Goal: Contribute content: Add original content to the website for others to see

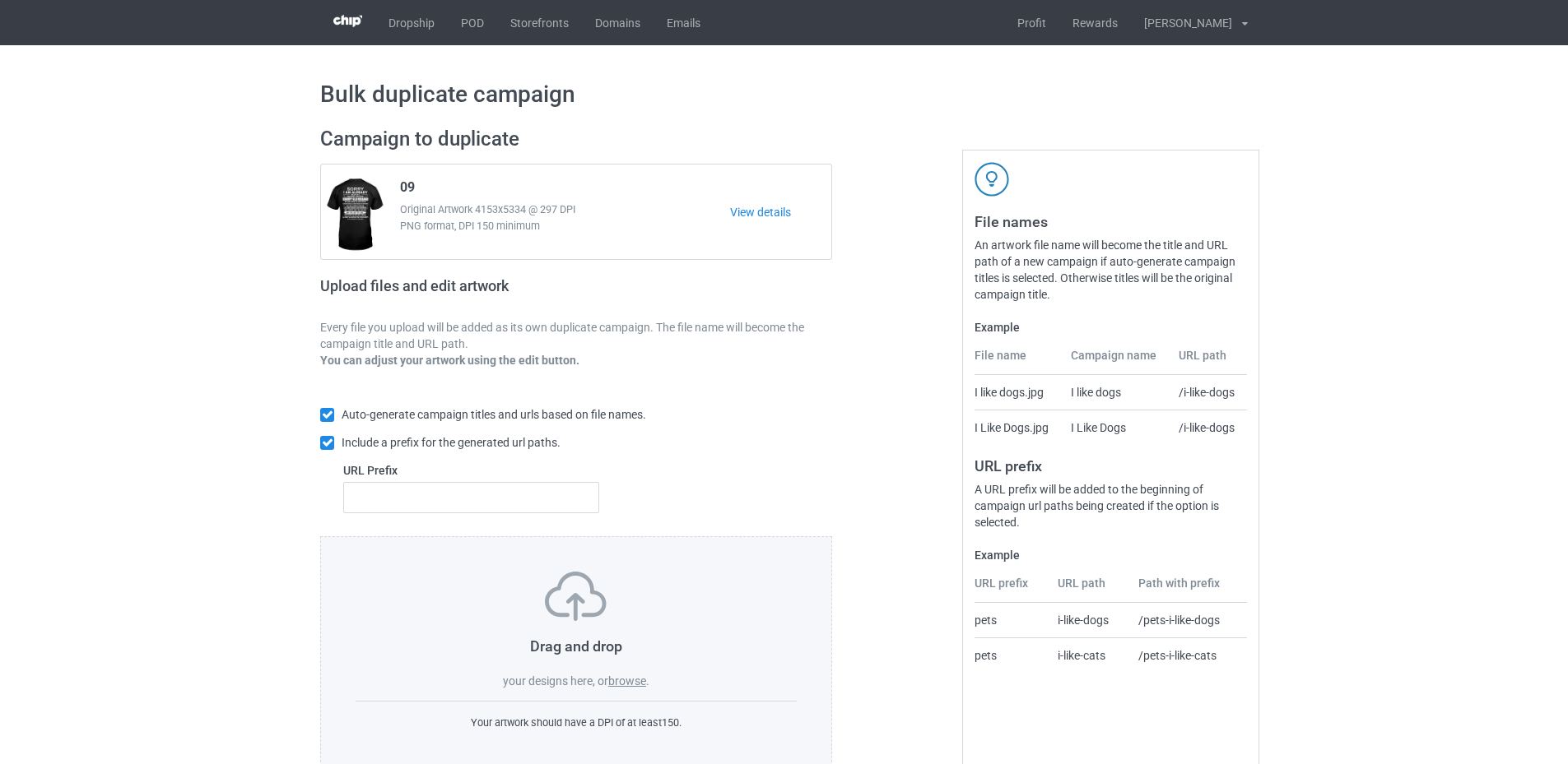
click at [627, 686] on label "browse" at bounding box center [627, 681] width 38 height 13
click at [0, 0] on input "browse" at bounding box center [0, 0] width 0 height 0
click at [622, 683] on label "browse" at bounding box center [627, 681] width 38 height 13
click at [0, 0] on input "browse" at bounding box center [0, 0] width 0 height 0
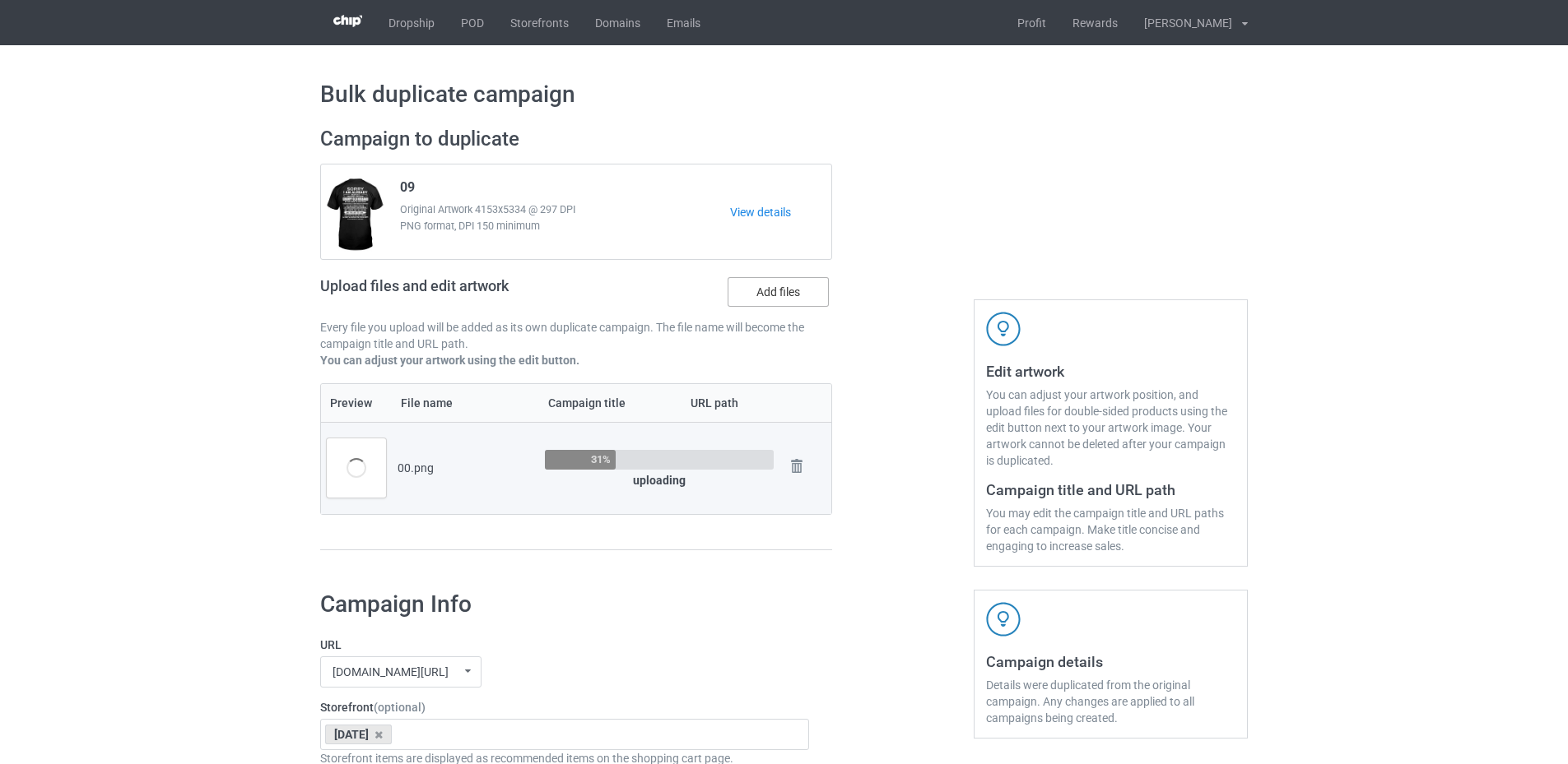
click at [777, 295] on label "Add files" at bounding box center [778, 292] width 101 height 30
click at [0, 0] on input "Add files" at bounding box center [0, 0] width 0 height 0
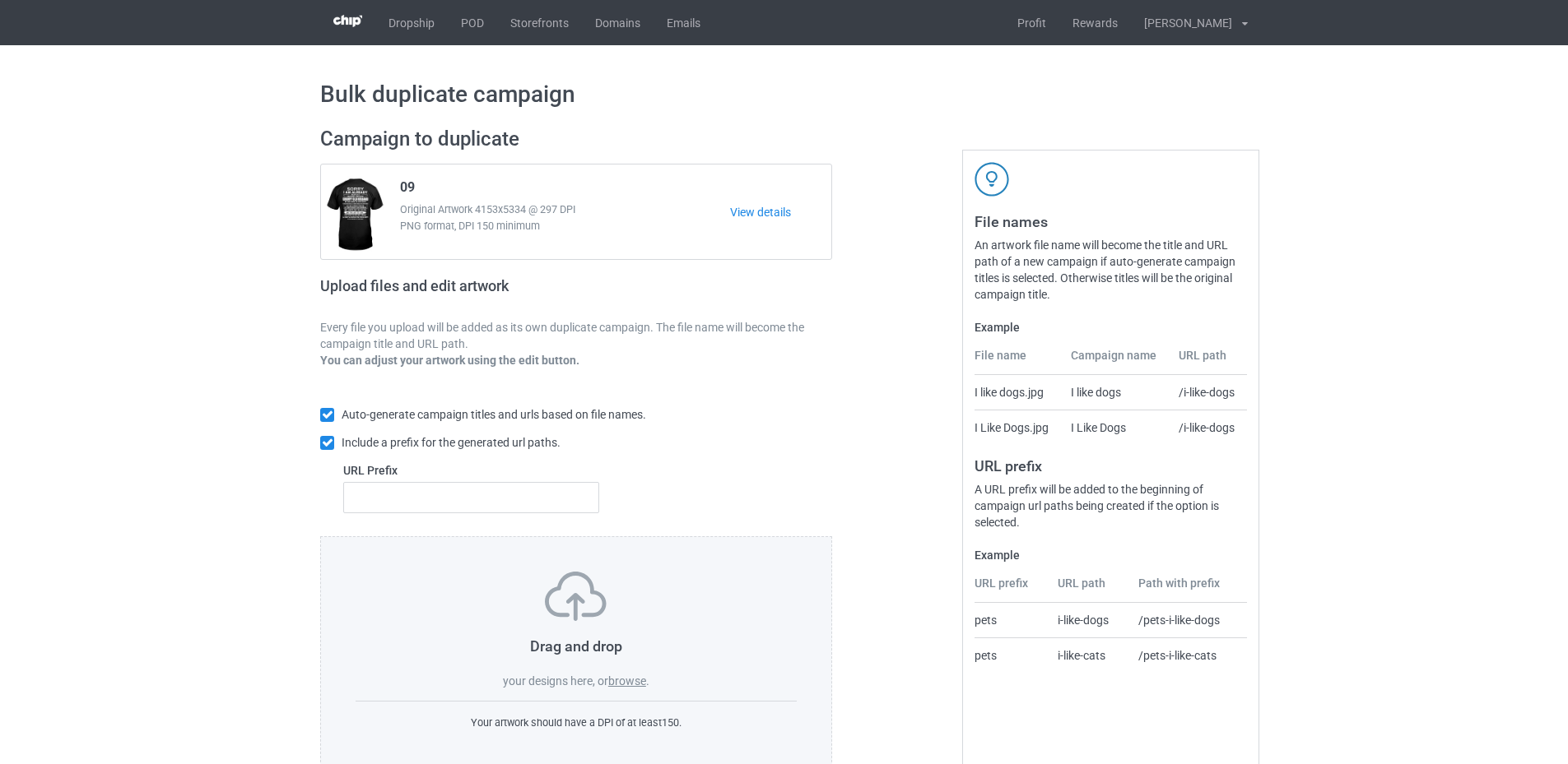
click at [628, 681] on label "browse" at bounding box center [627, 681] width 38 height 13
click at [0, 0] on input "browse" at bounding box center [0, 0] width 0 height 0
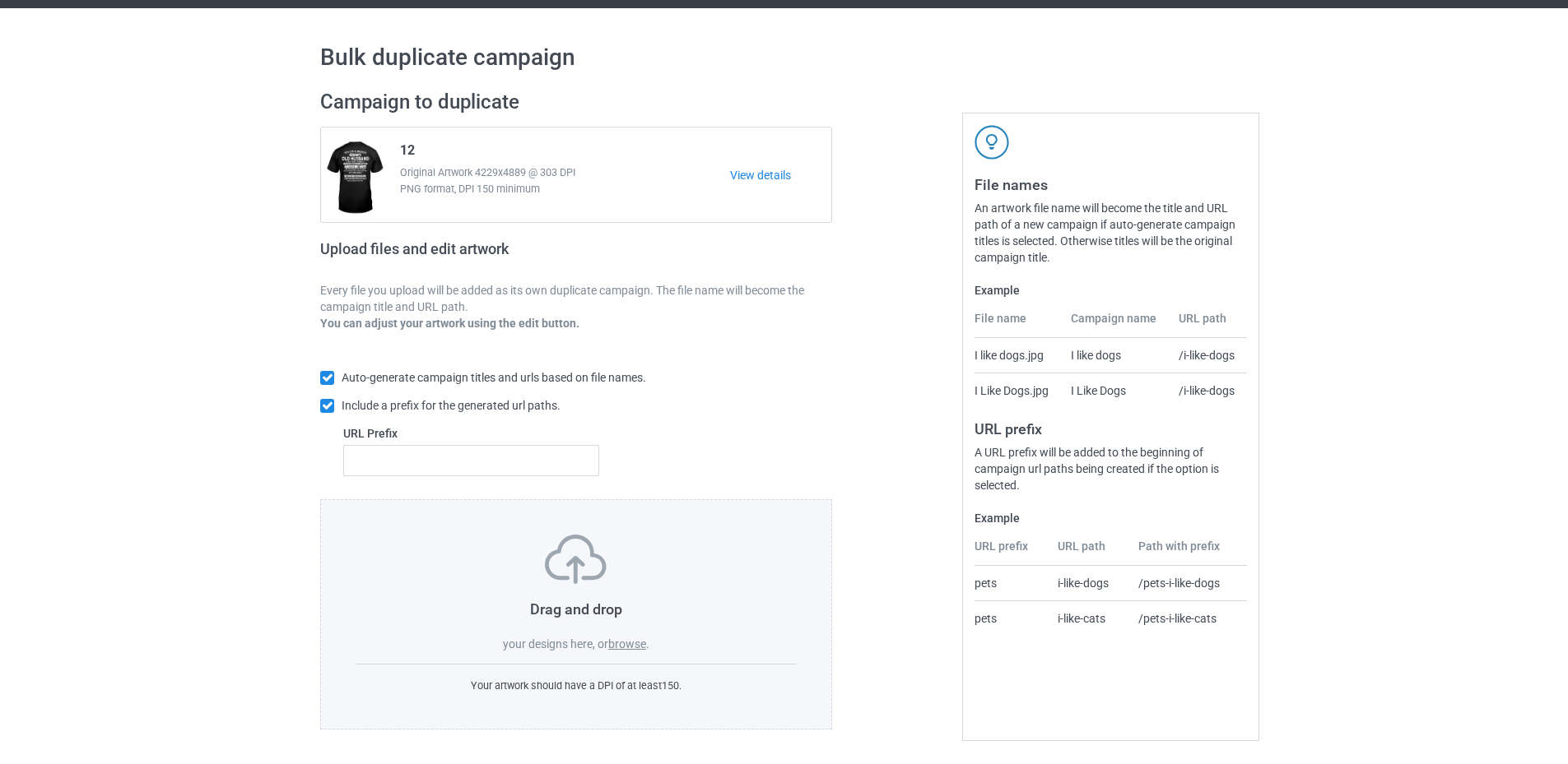
drag, startPoint x: 633, startPoint y: 648, endPoint x: 607, endPoint y: 615, distance: 42.0
click at [631, 651] on div "Drag and drop your designs here, or browse ." at bounding box center [576, 593] width 441 height 117
click at [621, 641] on label "browse" at bounding box center [627, 643] width 38 height 13
click at [0, 0] on input "browse" at bounding box center [0, 0] width 0 height 0
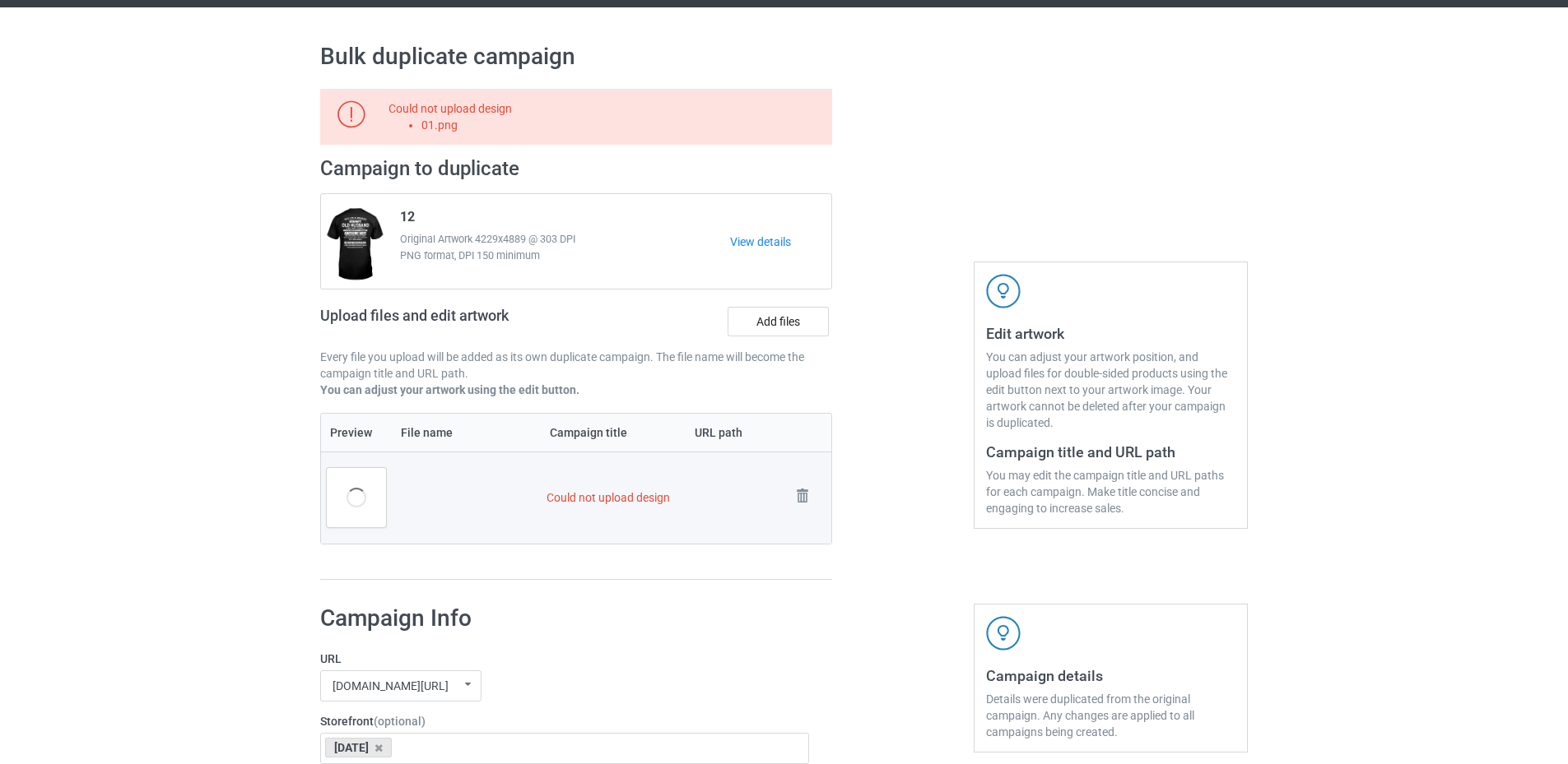
click at [617, 500] on td "Could not upload design" at bounding box center [663, 498] width 244 height 92
click at [417, 117] on div "Could not upload design 01.png" at bounding box center [607, 116] width 437 height 33
click at [345, 108] on img at bounding box center [351, 114] width 28 height 28
click at [488, 115] on div "Could not upload design 01.png" at bounding box center [607, 116] width 437 height 33
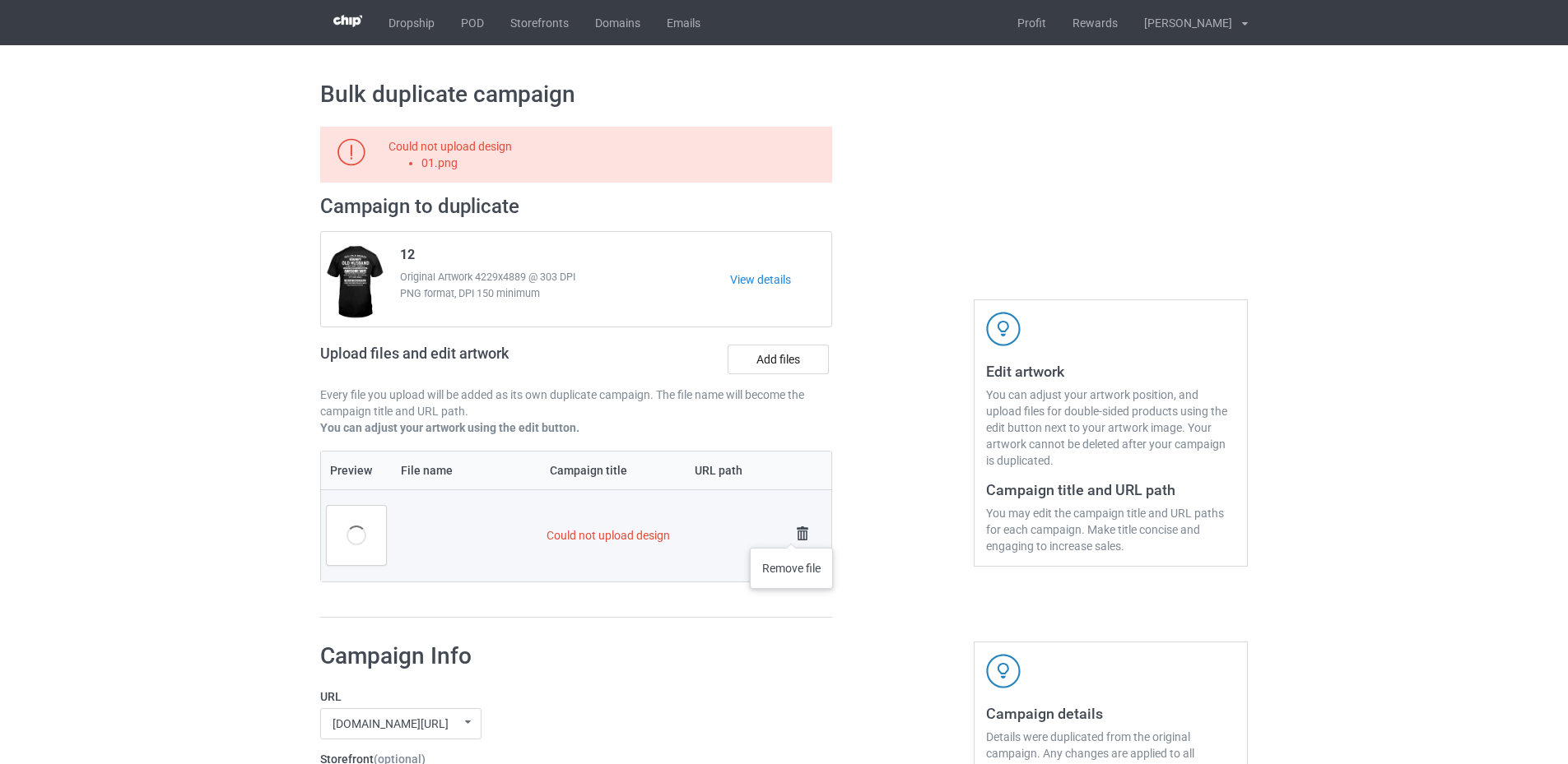
click at [791, 531] on img at bounding box center [802, 534] width 23 height 23
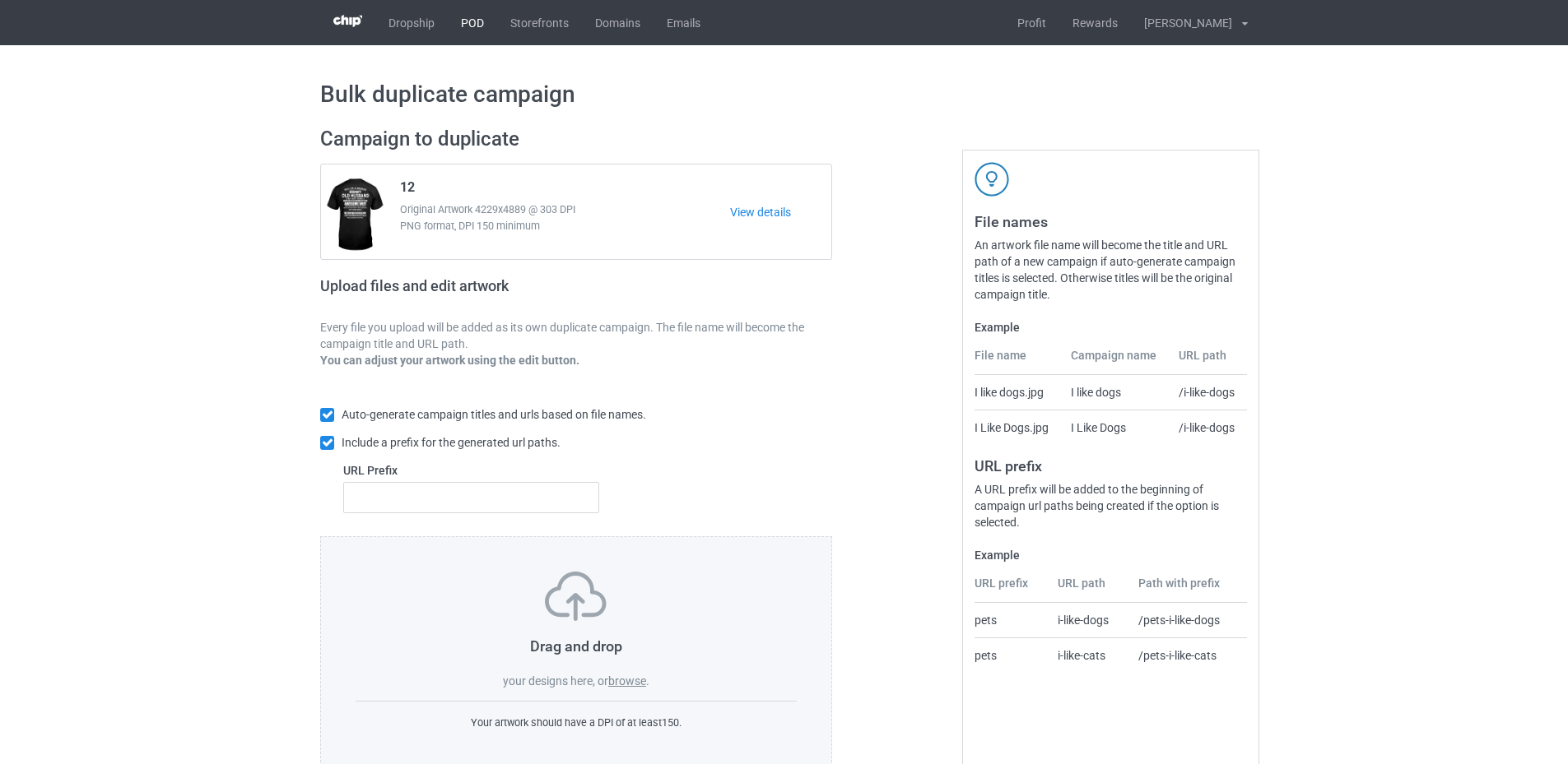
click at [472, 29] on link "POD" at bounding box center [472, 23] width 50 height 45
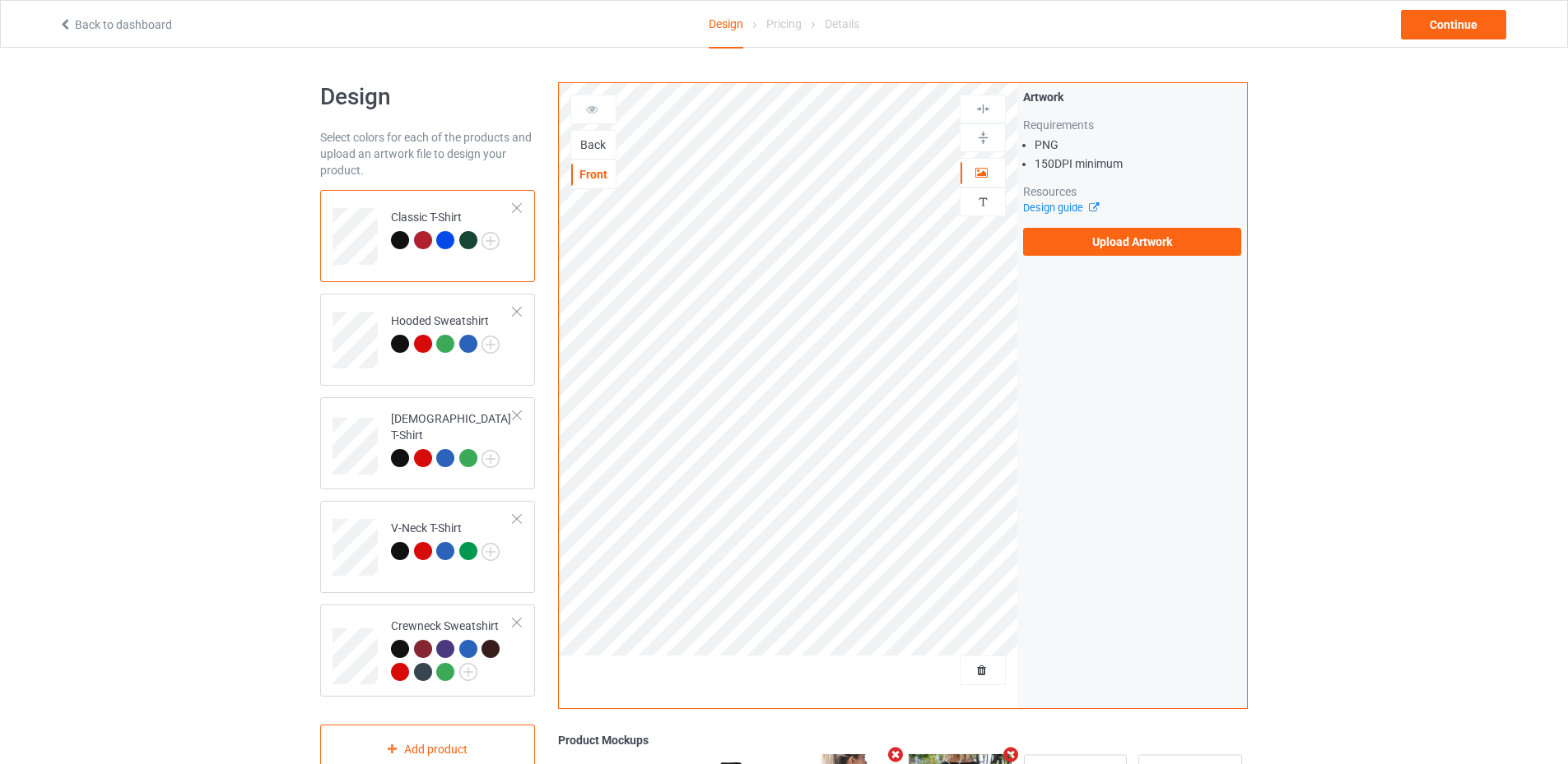
click at [606, 147] on div "Back" at bounding box center [593, 144] width 44 height 17
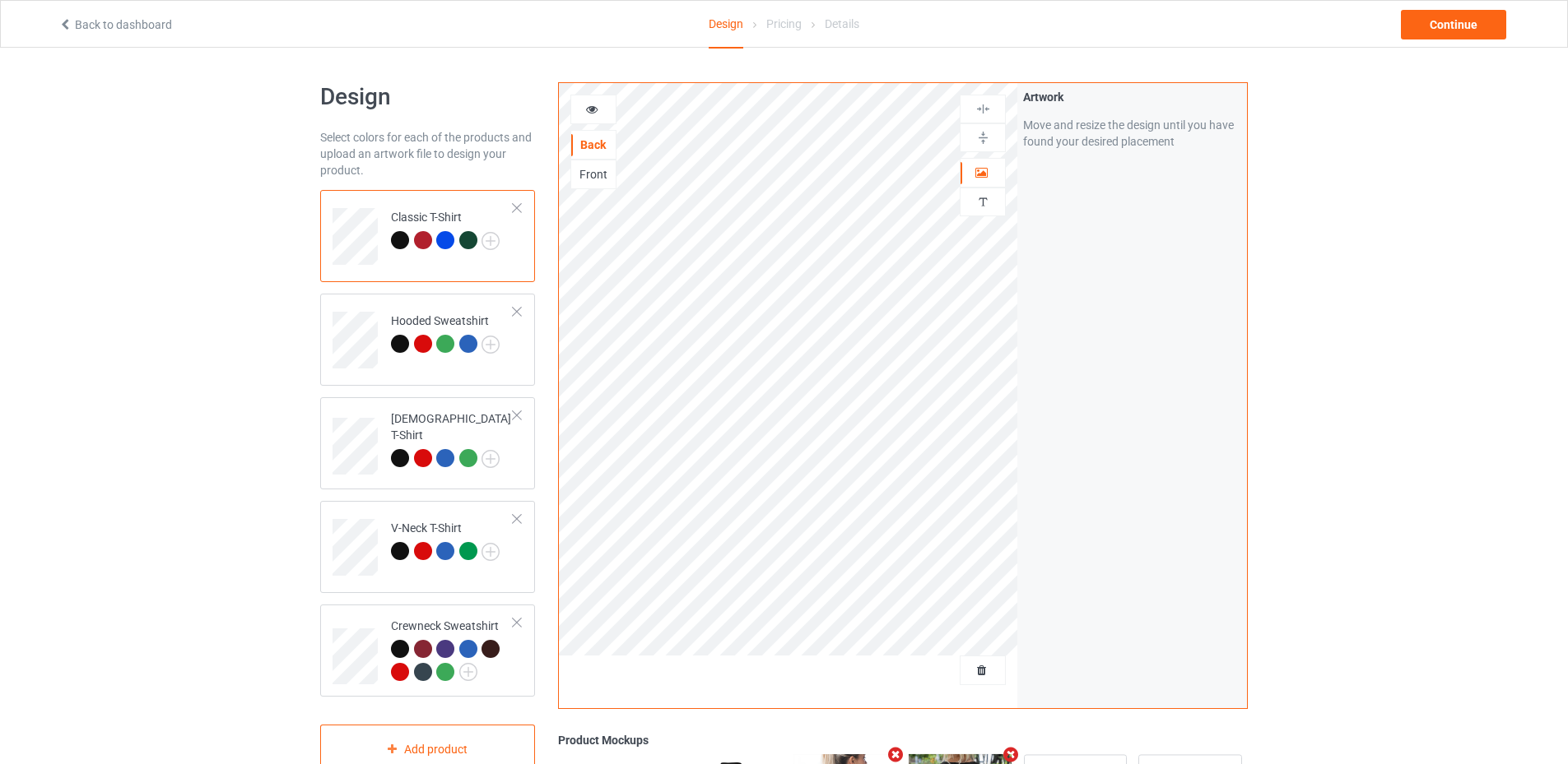
scroll to position [83, 0]
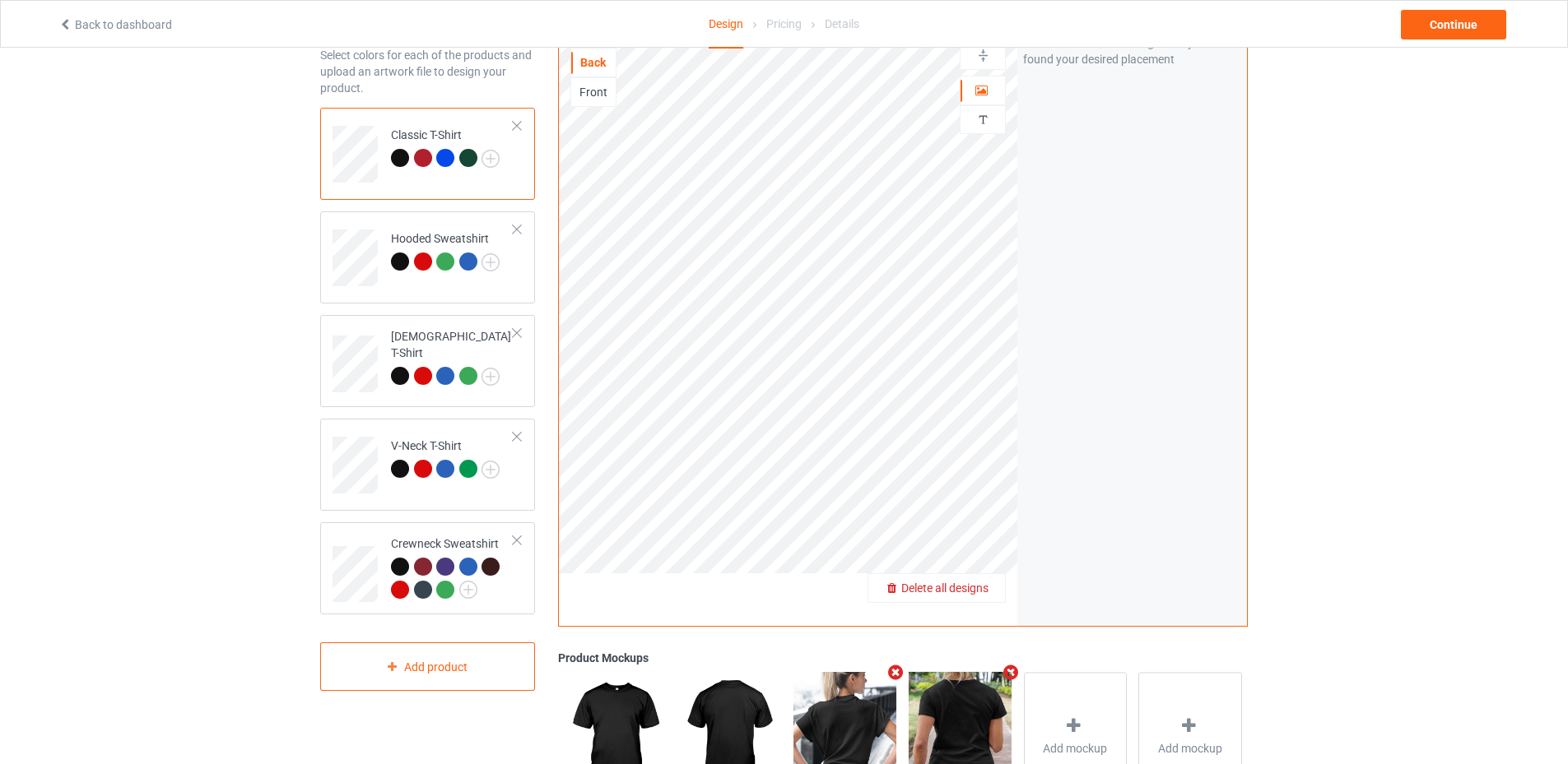
click at [971, 582] on span "Delete all designs" at bounding box center [944, 588] width 87 height 13
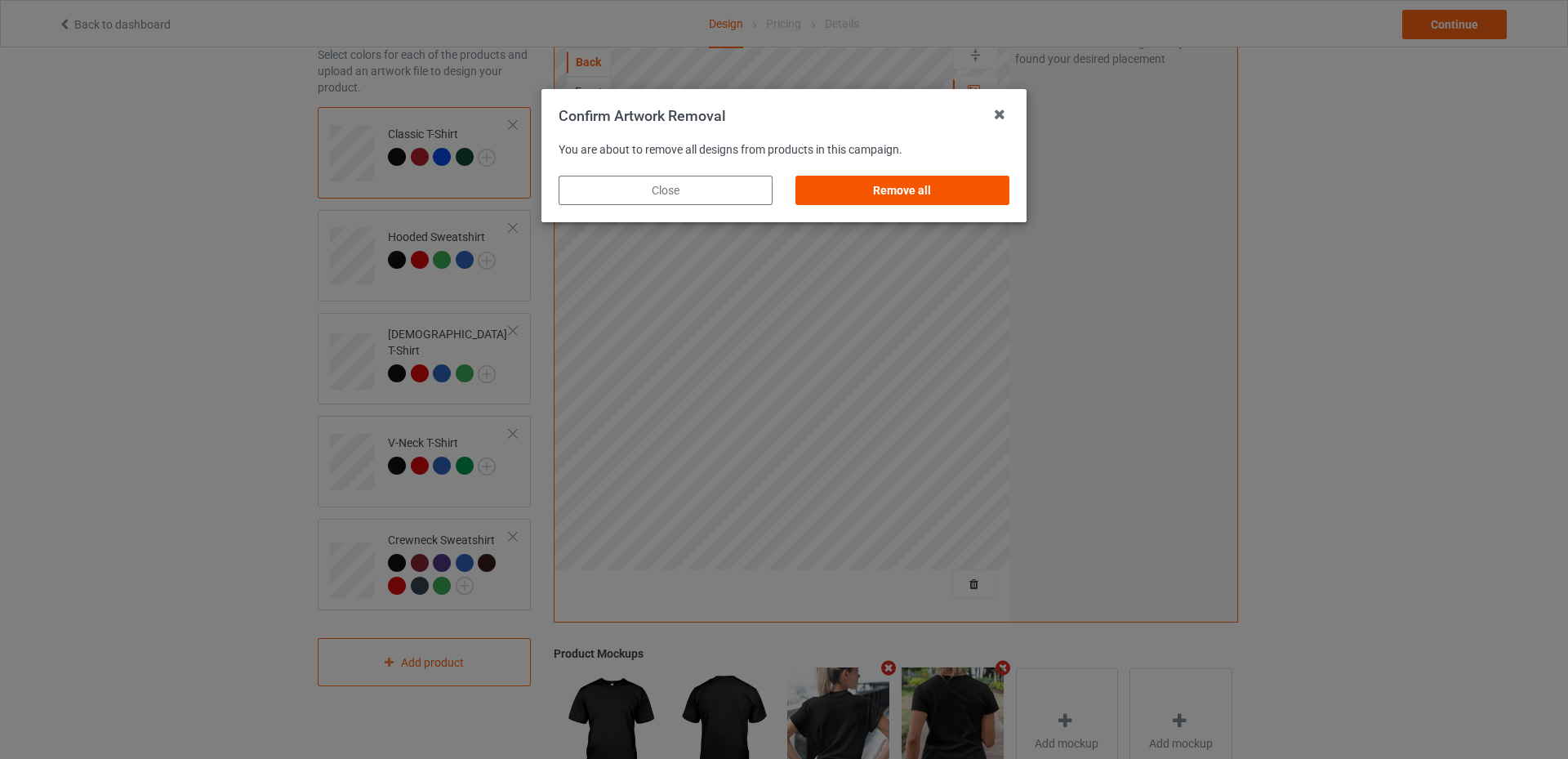
click at [907, 191] on div "Remove all" at bounding box center [903, 190] width 214 height 29
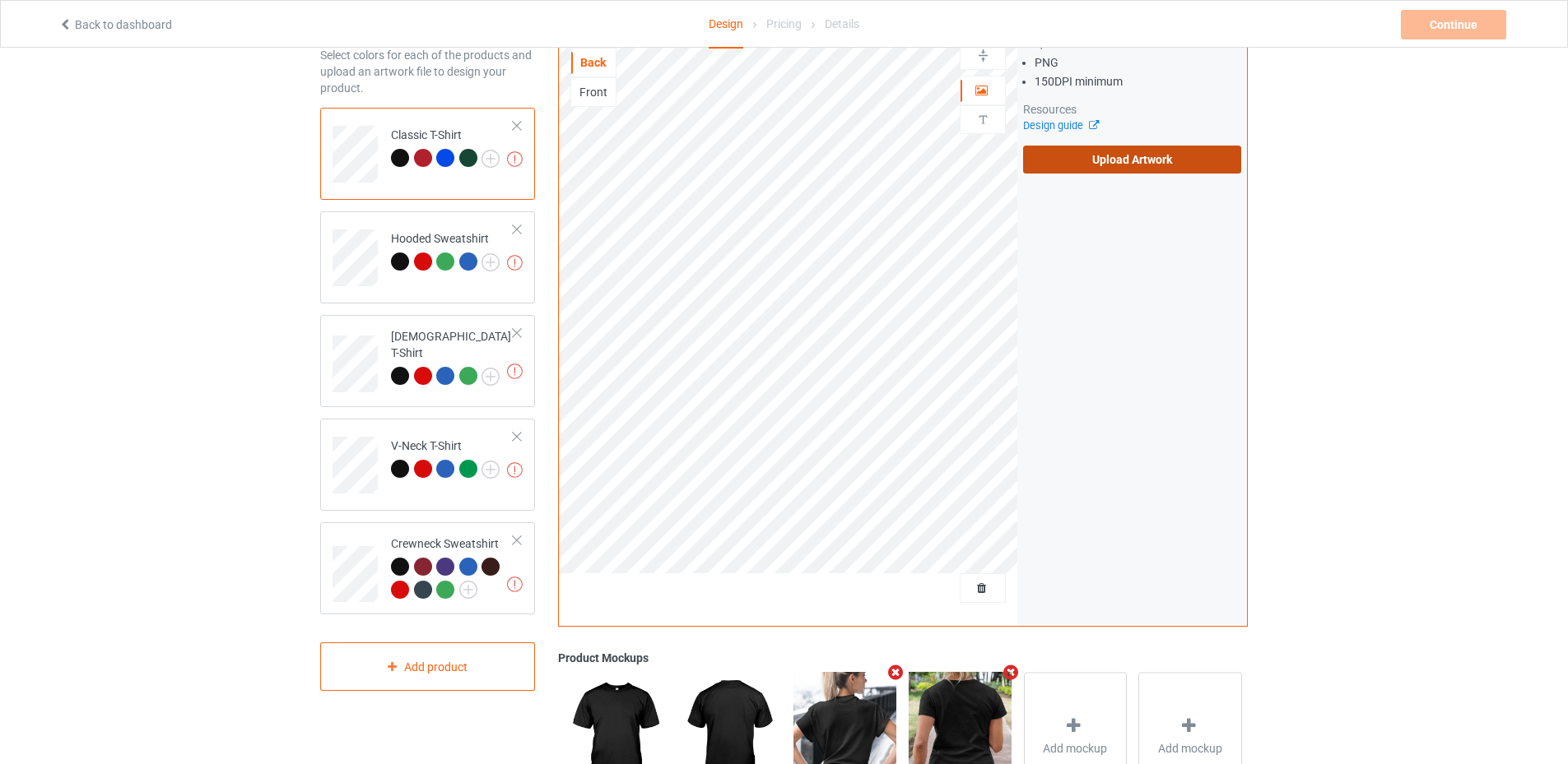
click at [1075, 166] on label "Upload Artwork" at bounding box center [1131, 160] width 218 height 28
click at [0, 0] on input "Upload Artwork" at bounding box center [0, 0] width 0 height 0
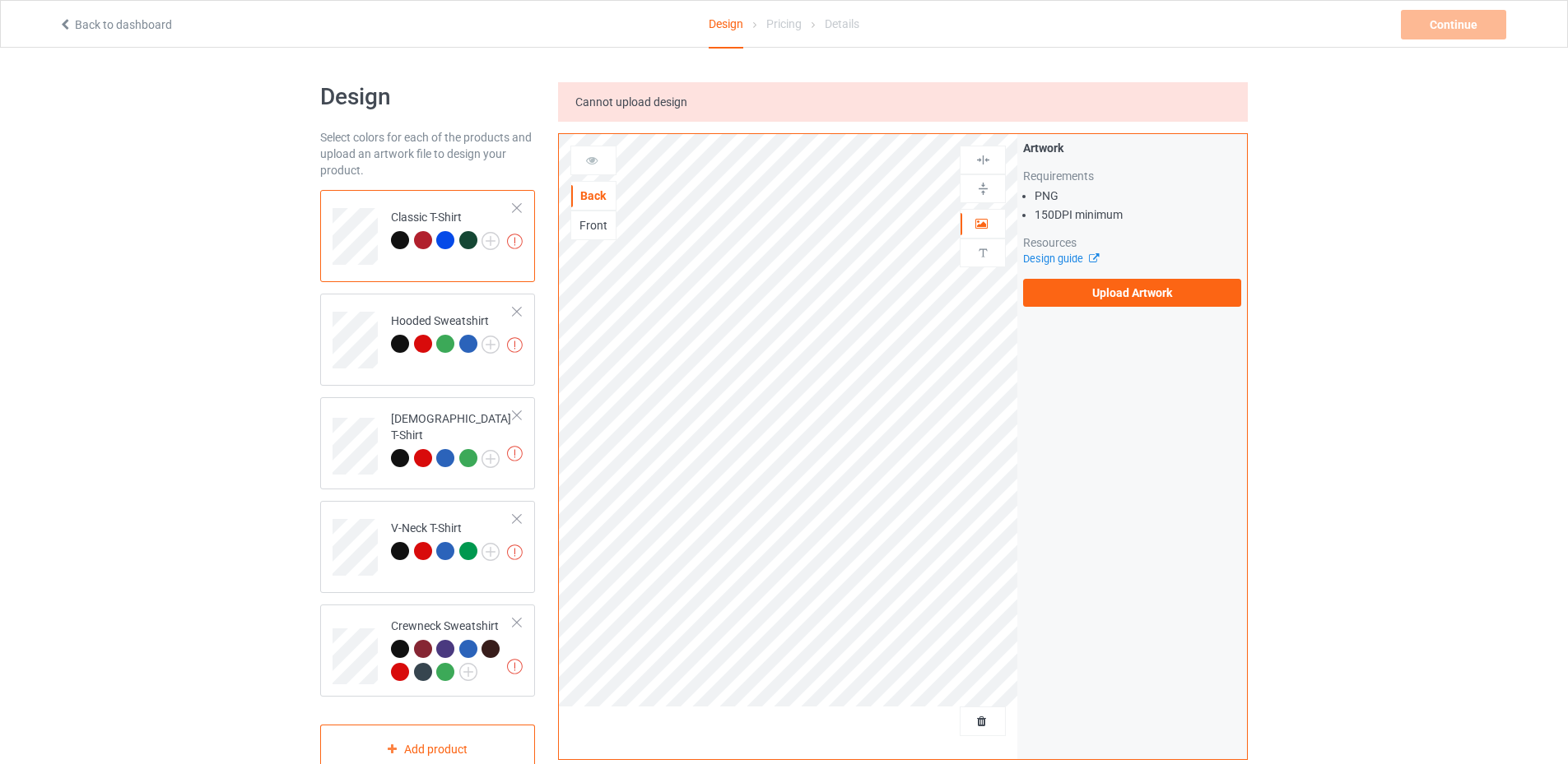
scroll to position [164, 0]
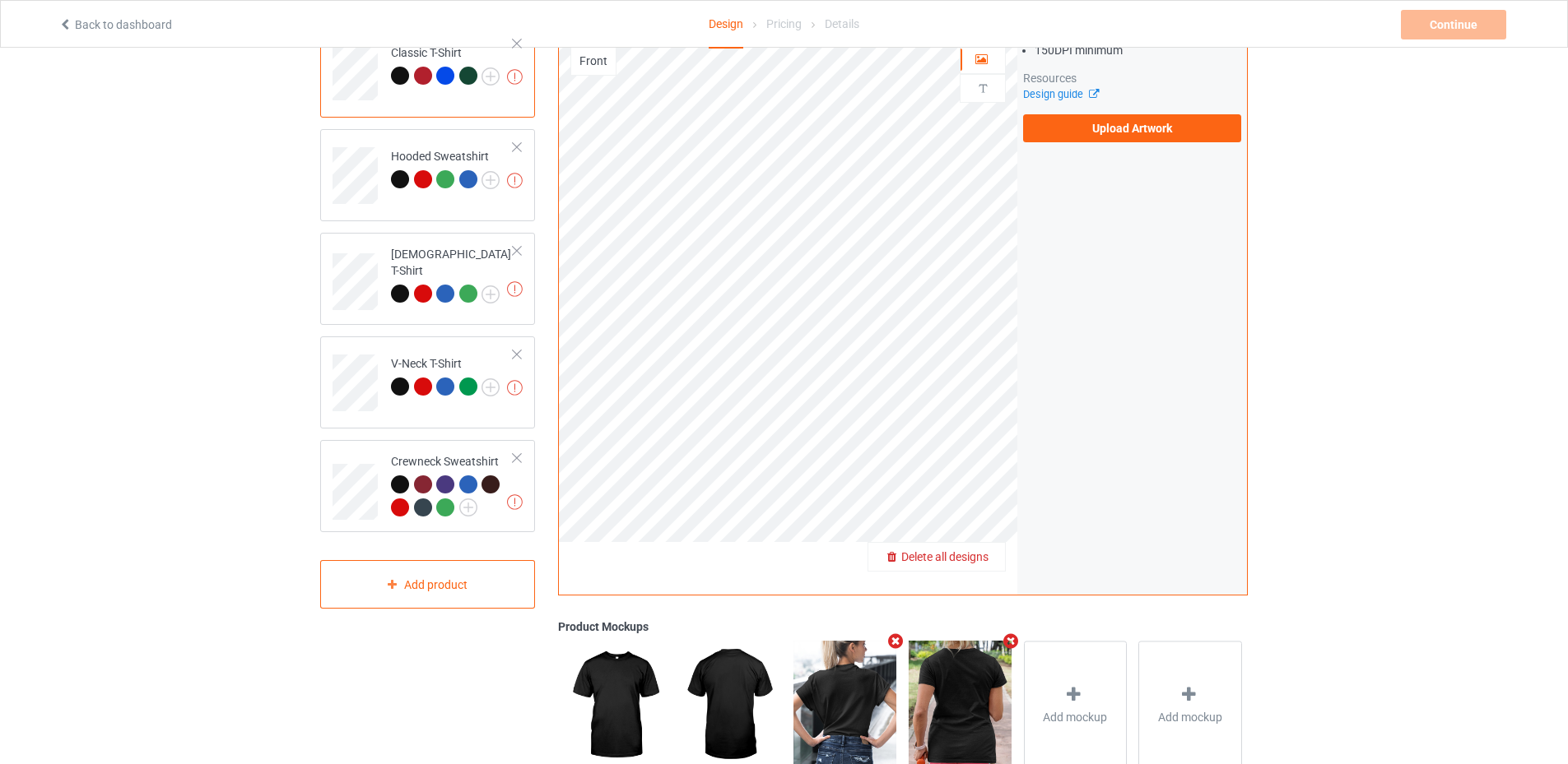
click at [974, 555] on span "Delete all designs" at bounding box center [944, 556] width 87 height 13
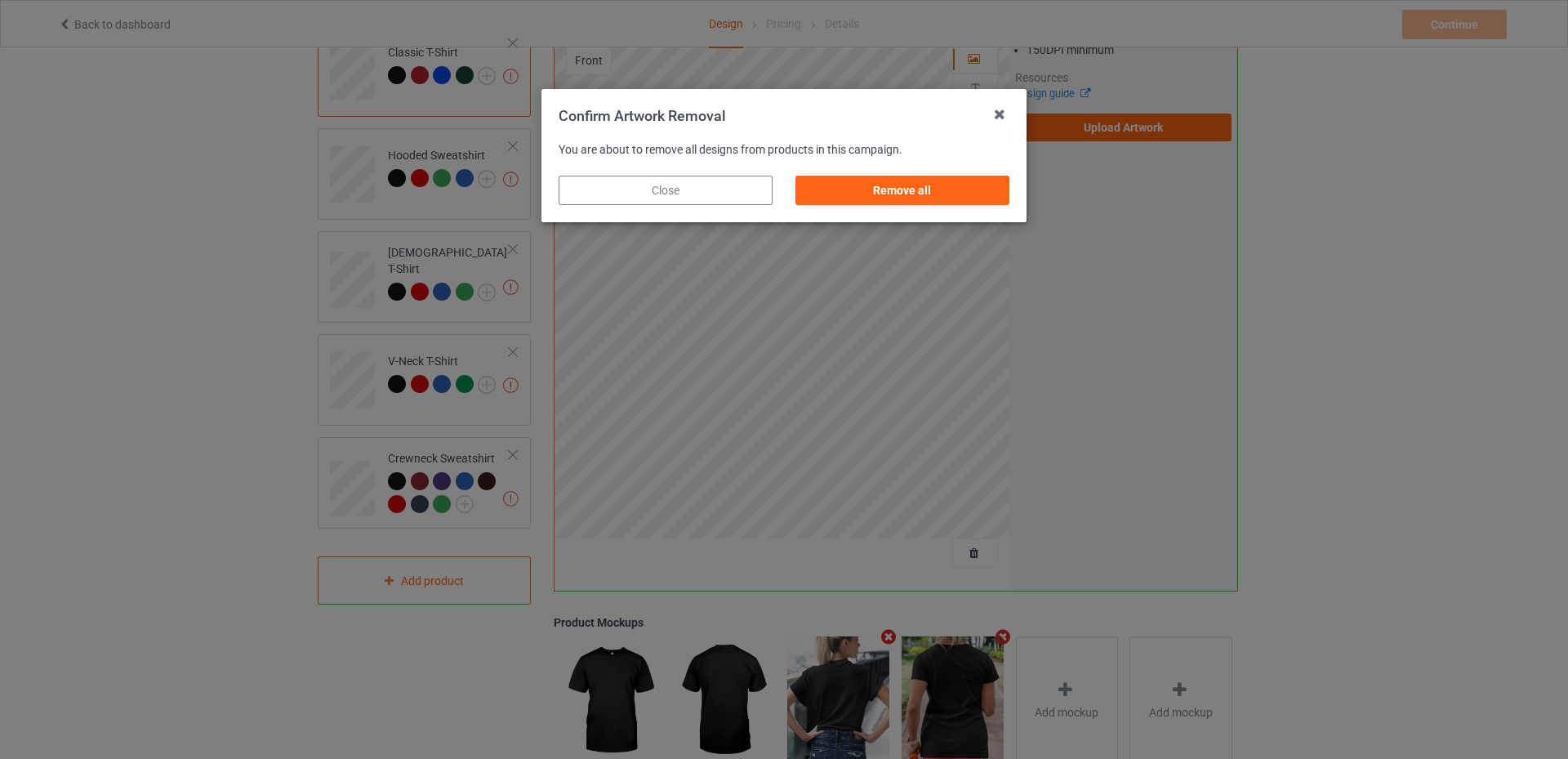
click at [722, 190] on div "Close" at bounding box center [665, 190] width 214 height 29
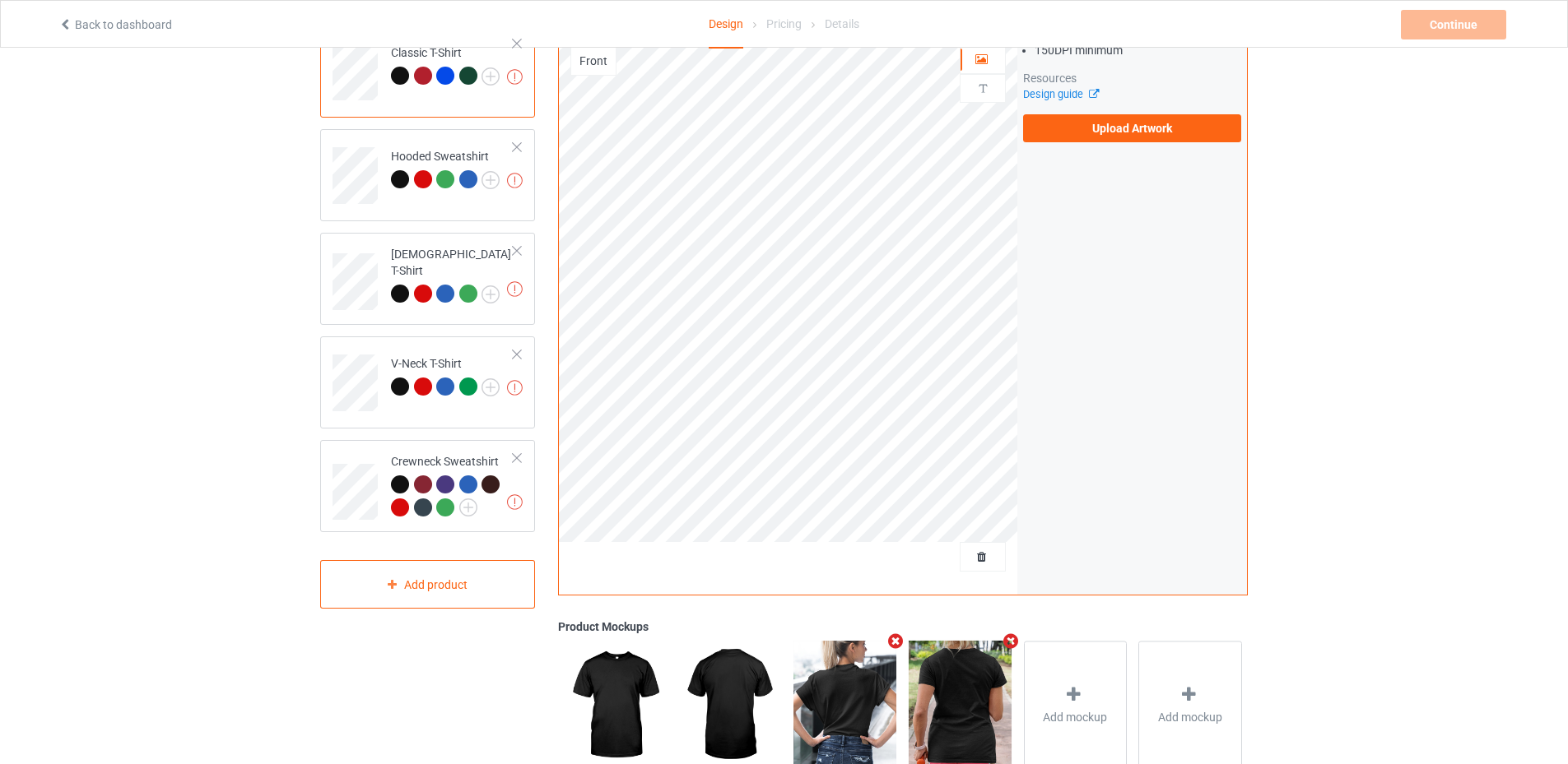
scroll to position [0, 0]
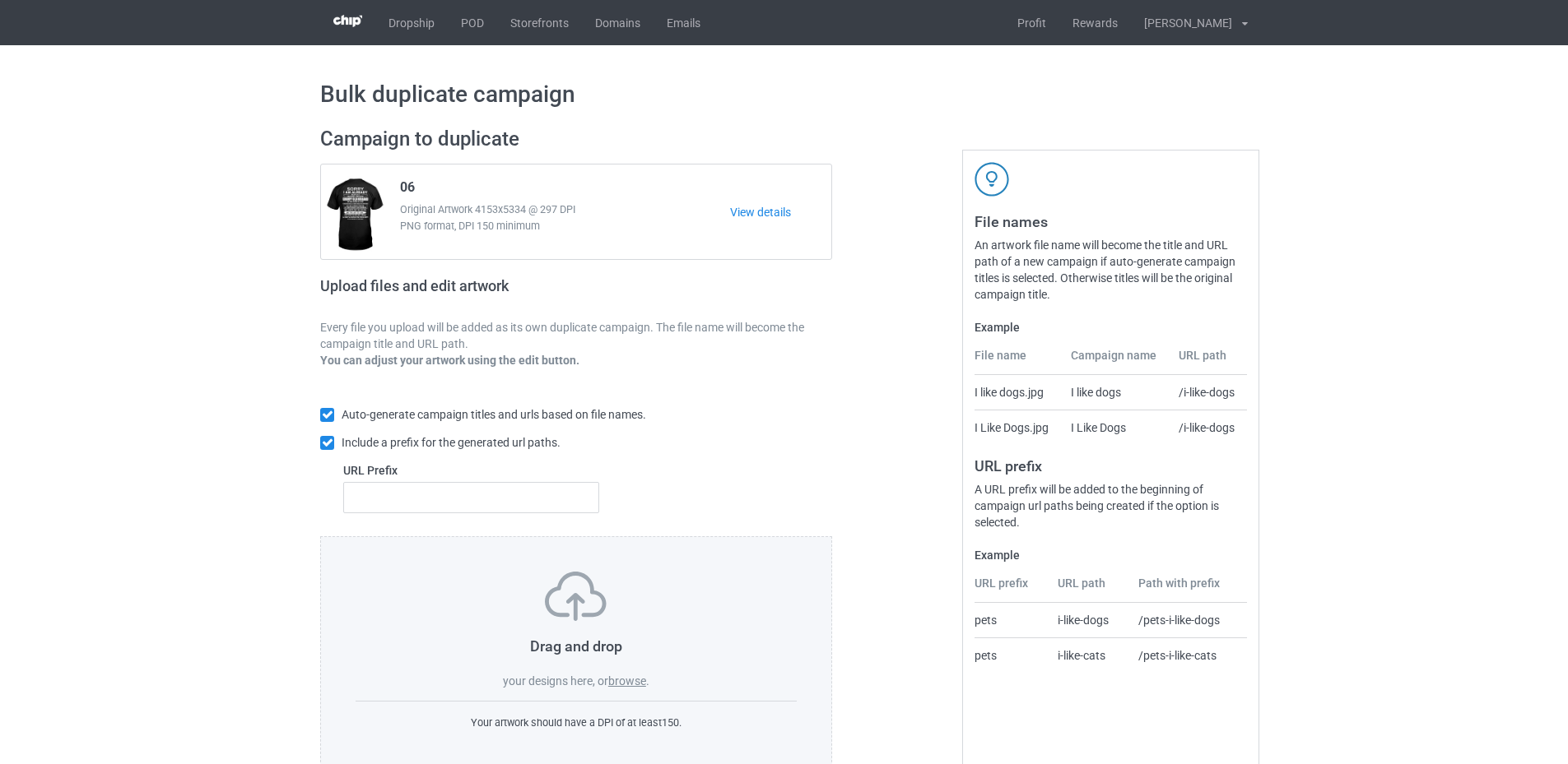
scroll to position [38, 0]
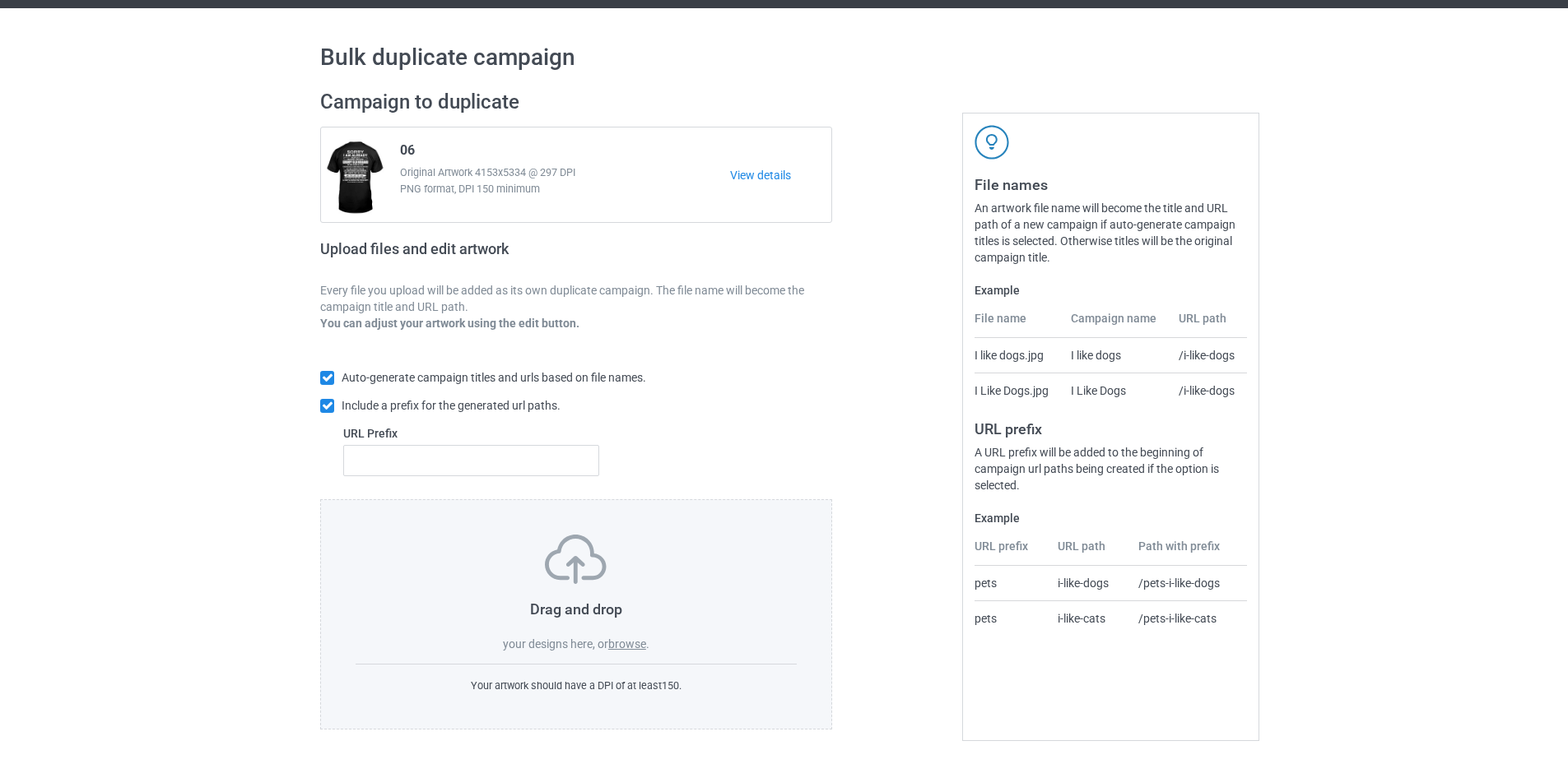
click at [630, 642] on label "browse" at bounding box center [627, 643] width 38 height 13
click at [0, 0] on input "browse" at bounding box center [0, 0] width 0 height 0
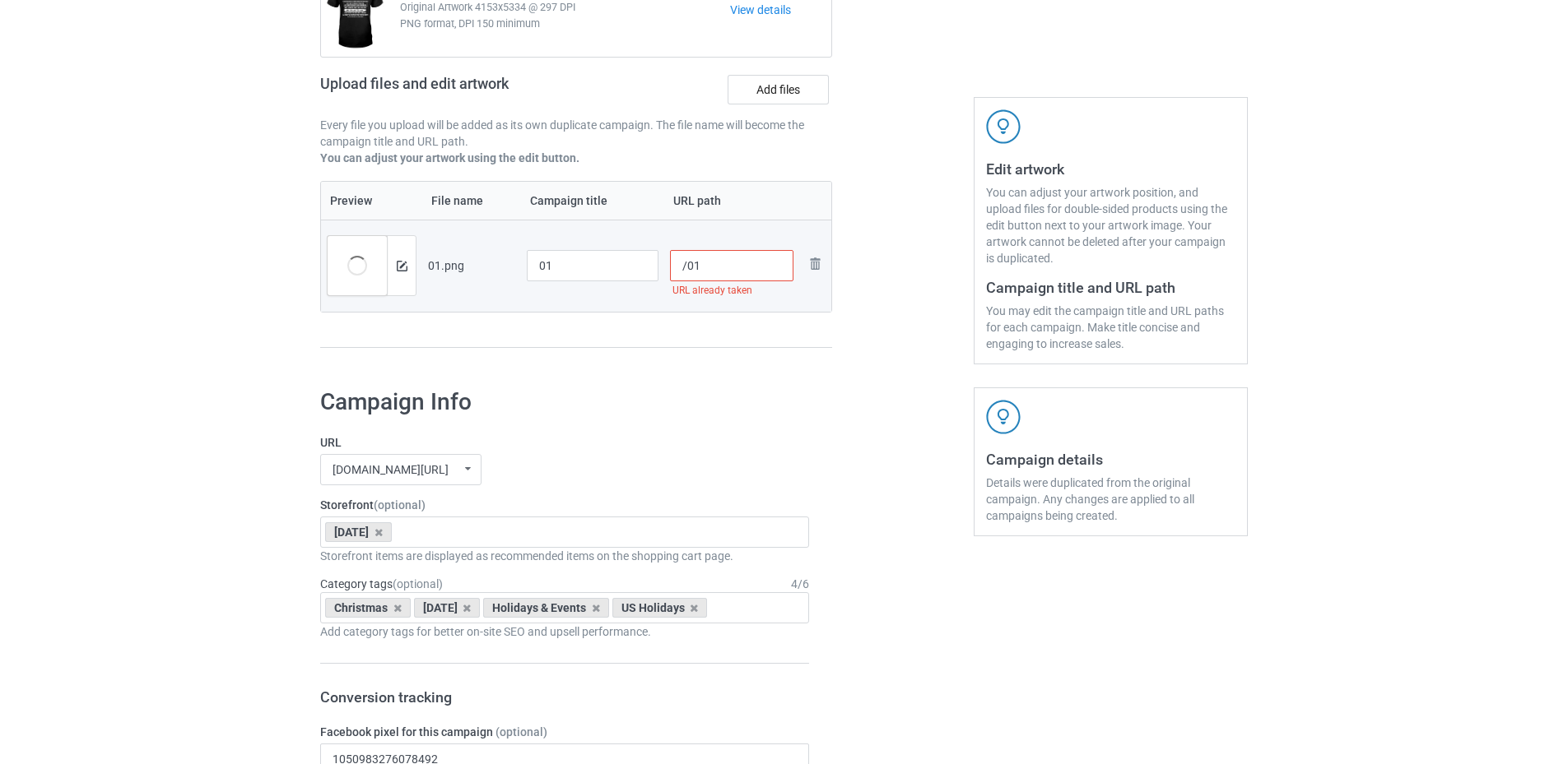
scroll to position [0, 0]
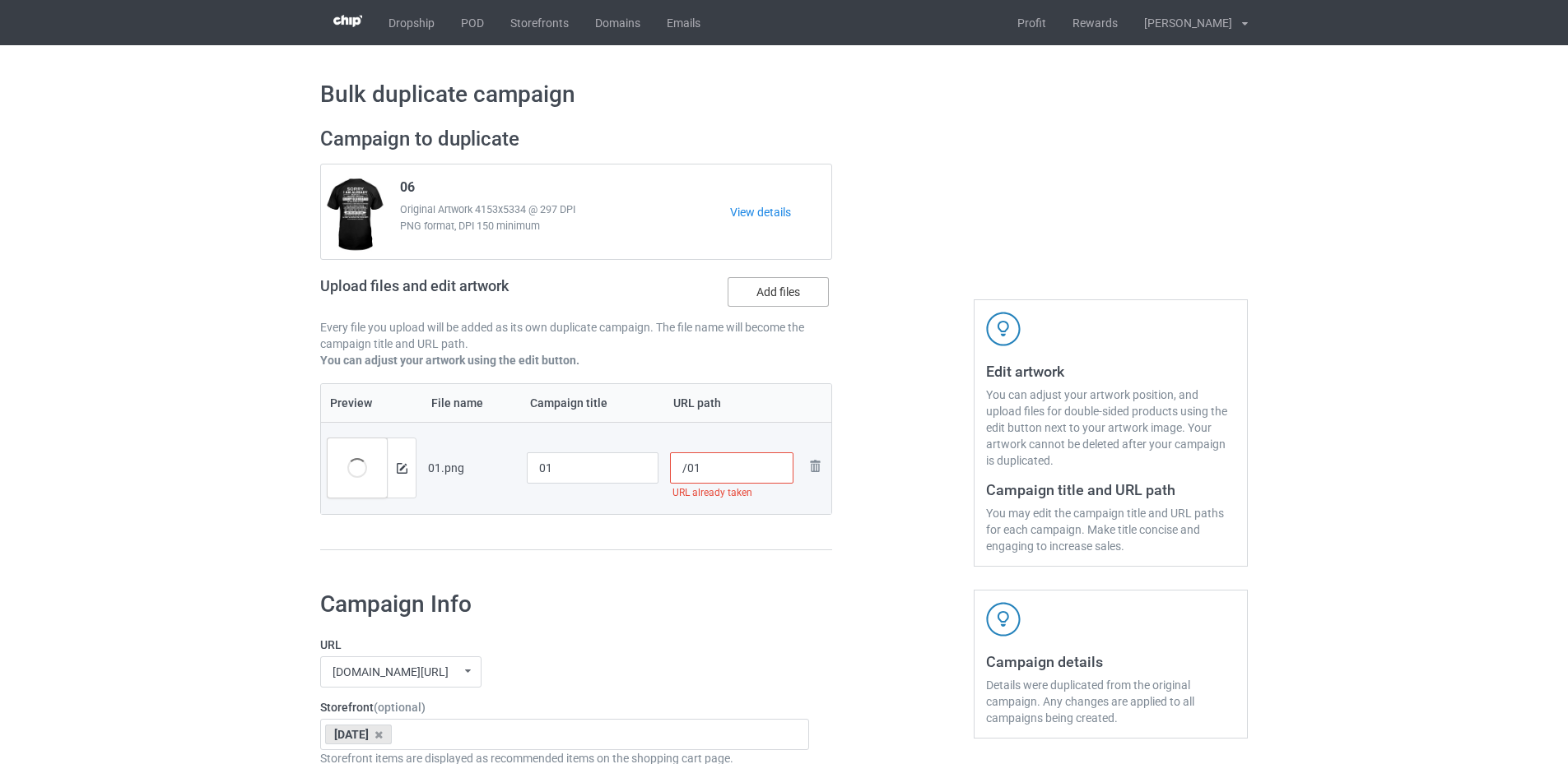
click at [766, 286] on label "Add files" at bounding box center [778, 292] width 101 height 30
click at [0, 0] on input "Add files" at bounding box center [0, 0] width 0 height 0
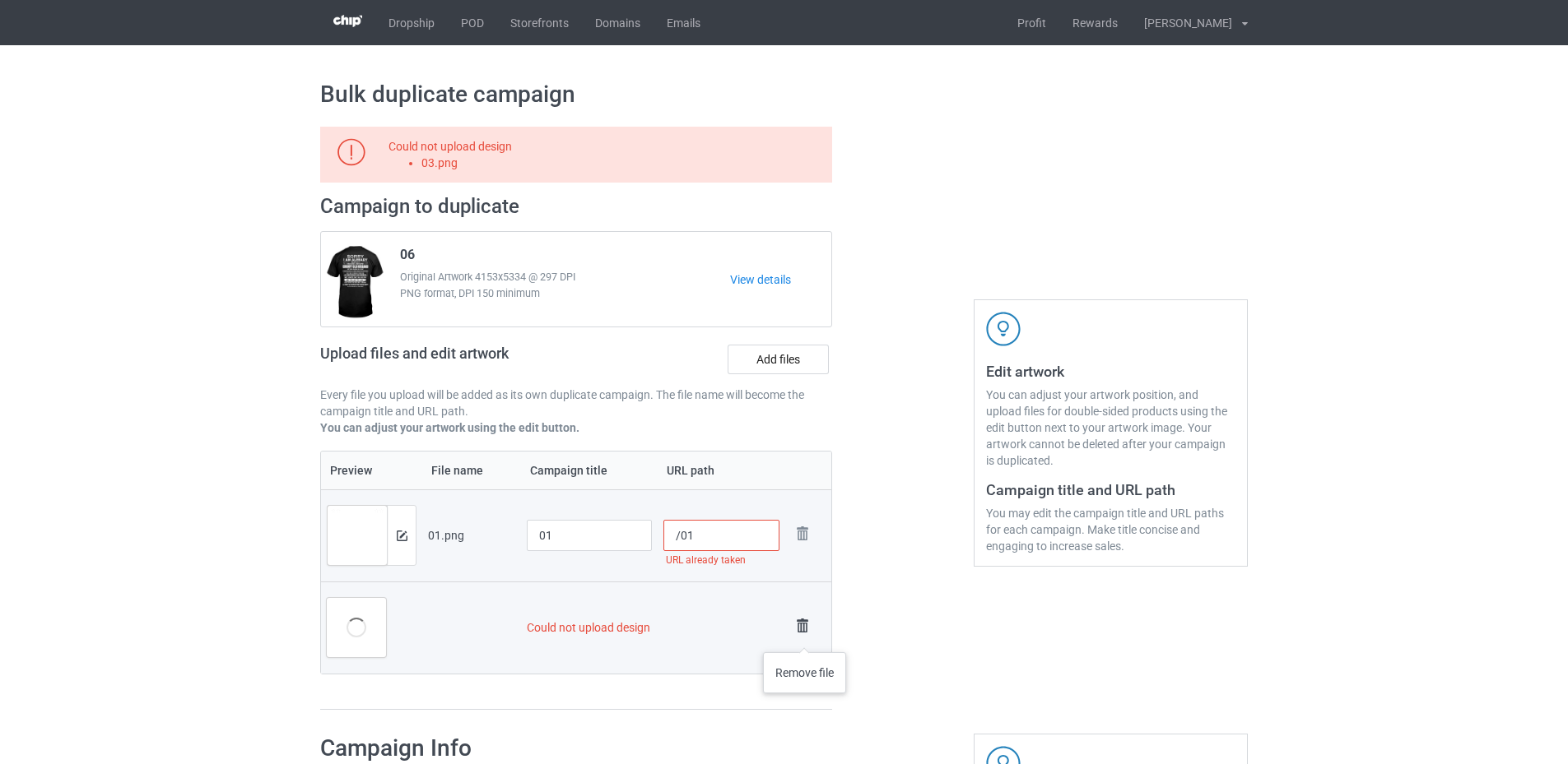
click at [805, 636] on img at bounding box center [802, 626] width 23 height 23
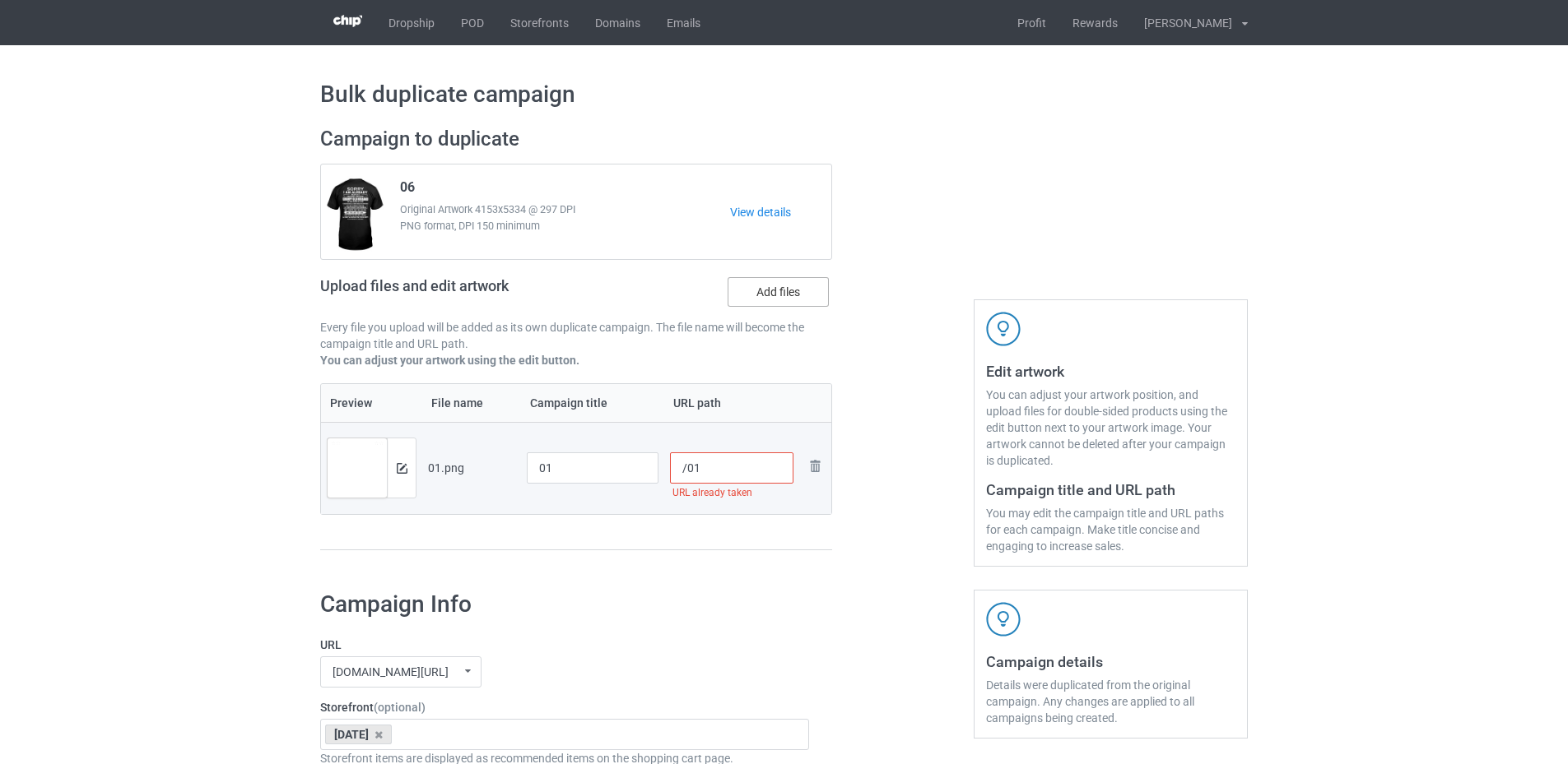
click at [764, 295] on label "Add files" at bounding box center [778, 292] width 101 height 30
click at [0, 0] on input "Add files" at bounding box center [0, 0] width 0 height 0
click at [773, 290] on label "Add files" at bounding box center [778, 292] width 101 height 30
click at [0, 0] on input "Add files" at bounding box center [0, 0] width 0 height 0
click at [763, 288] on label "Add files" at bounding box center [778, 292] width 101 height 30
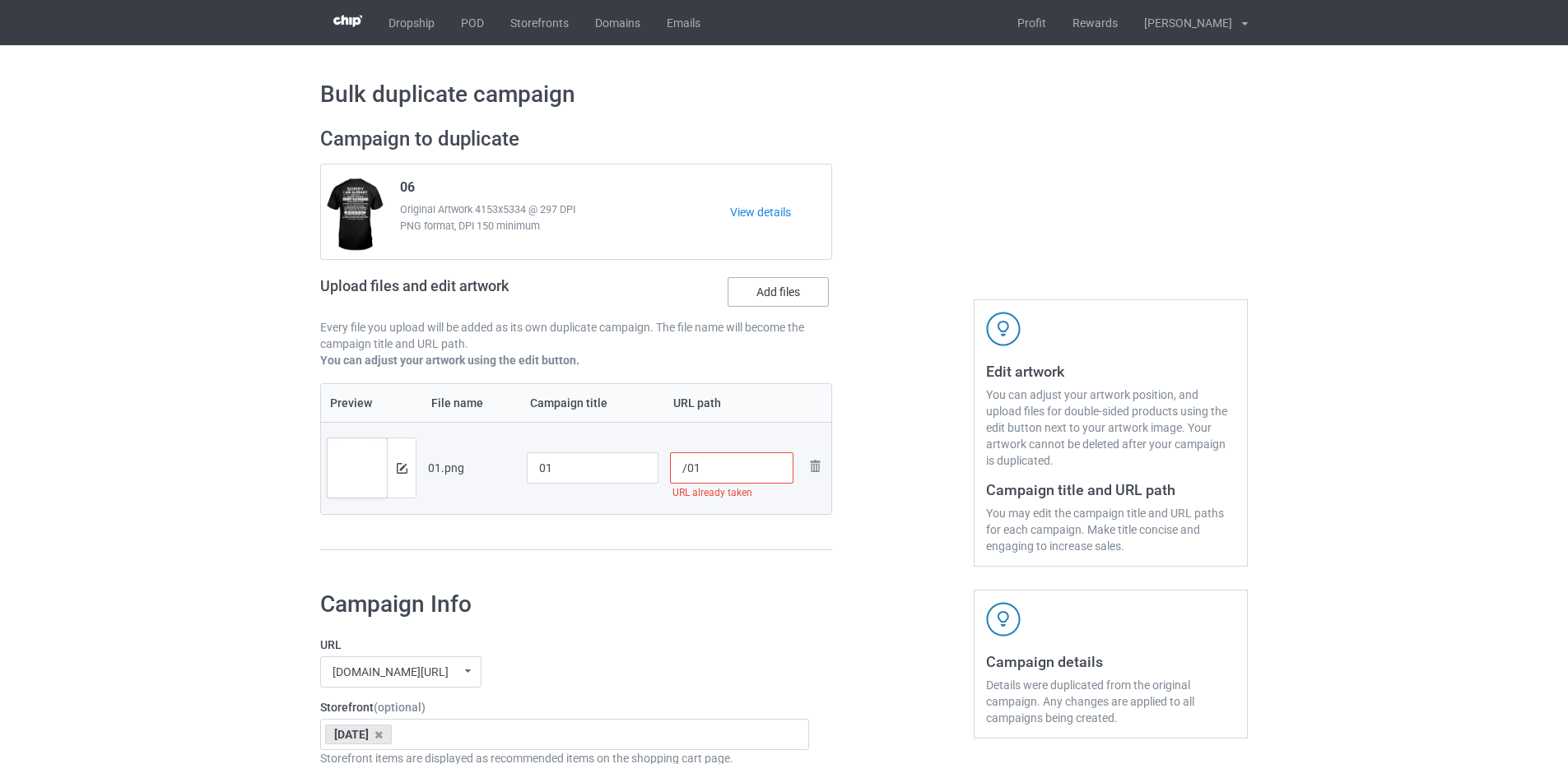
click at [0, 0] on input "Add files" at bounding box center [0, 0] width 0 height 0
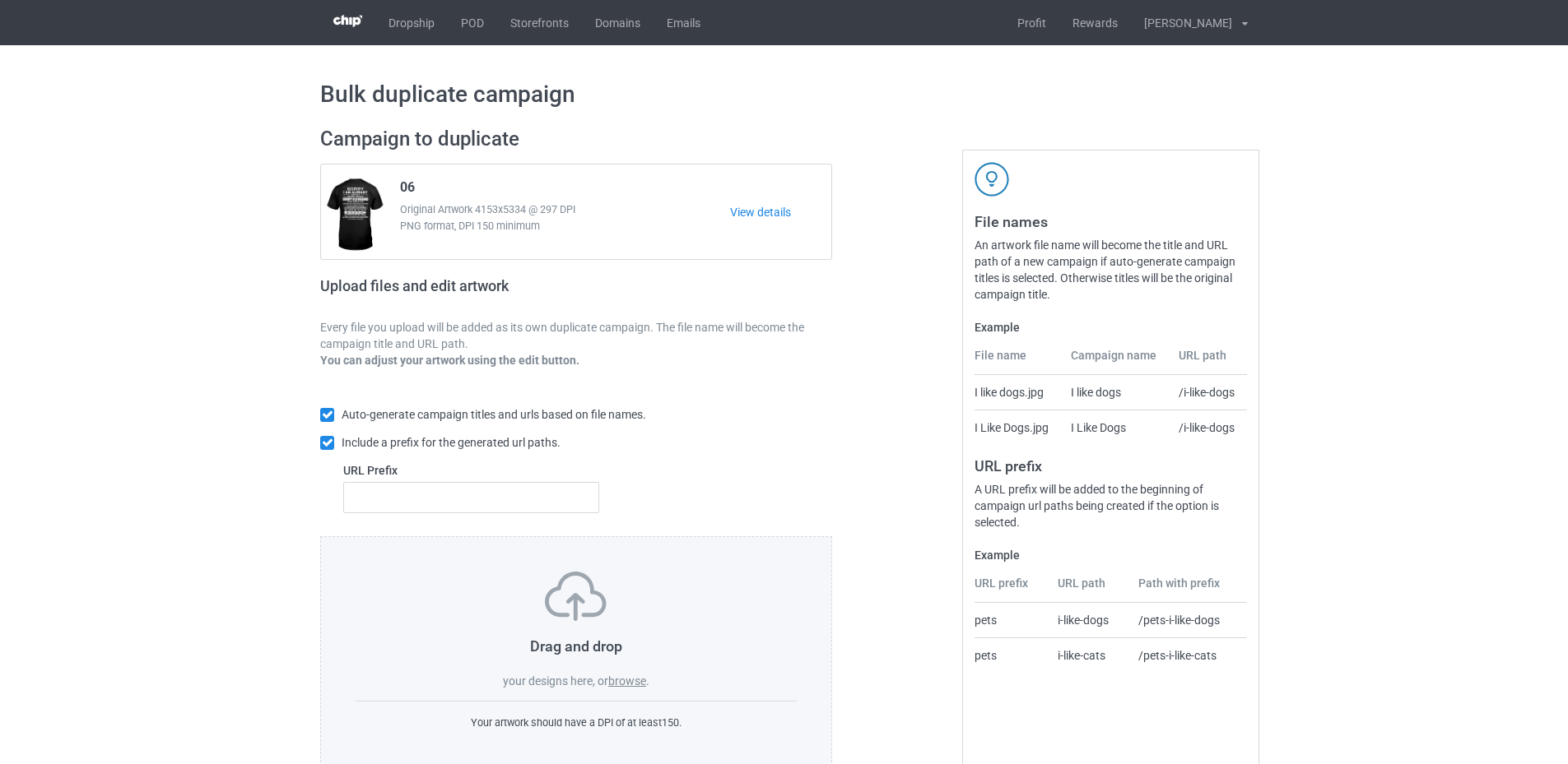
scroll to position [38, 0]
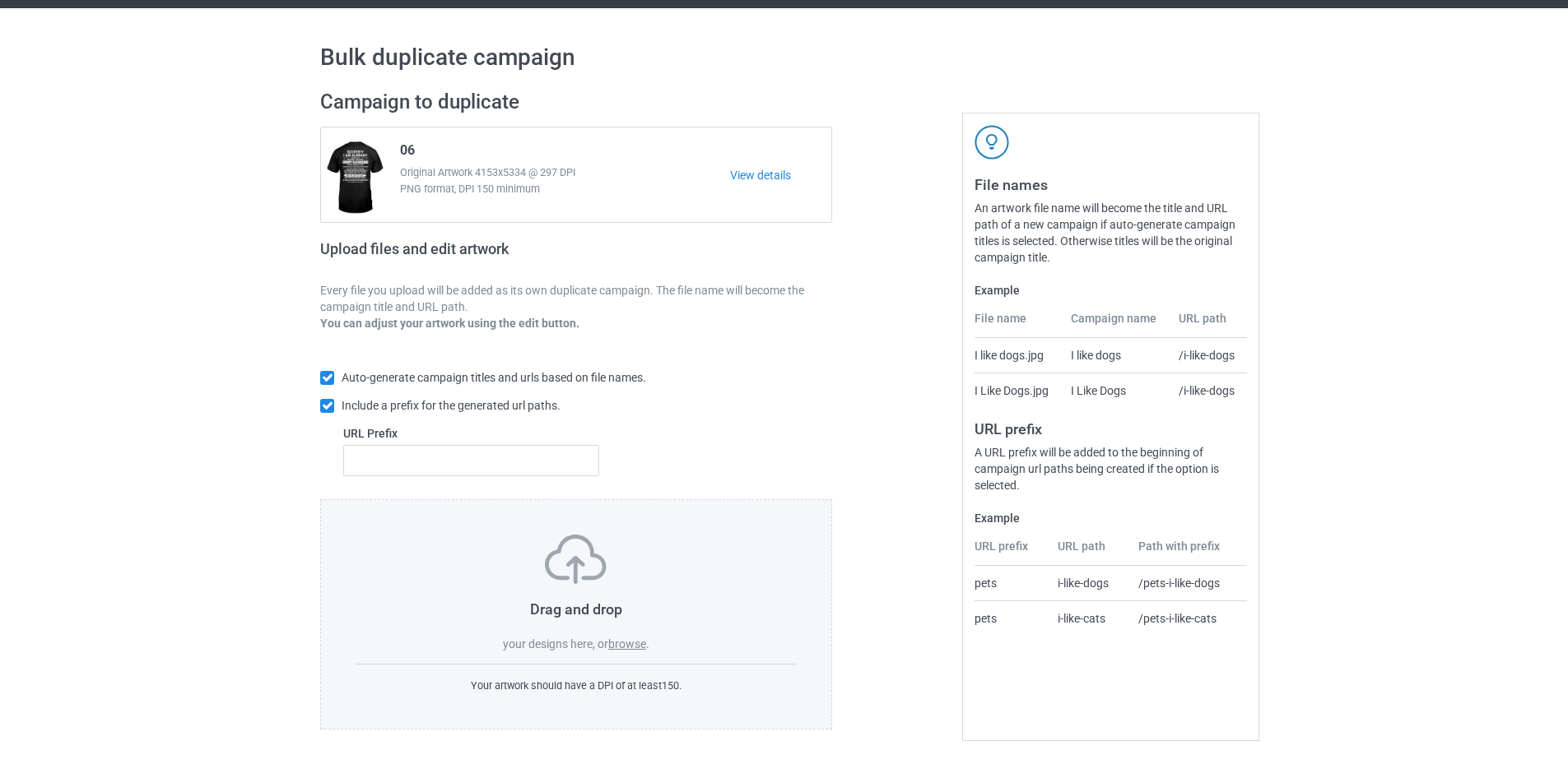
click at [624, 637] on label "browse" at bounding box center [627, 643] width 38 height 13
click at [0, 0] on input "browse" at bounding box center [0, 0] width 0 height 0
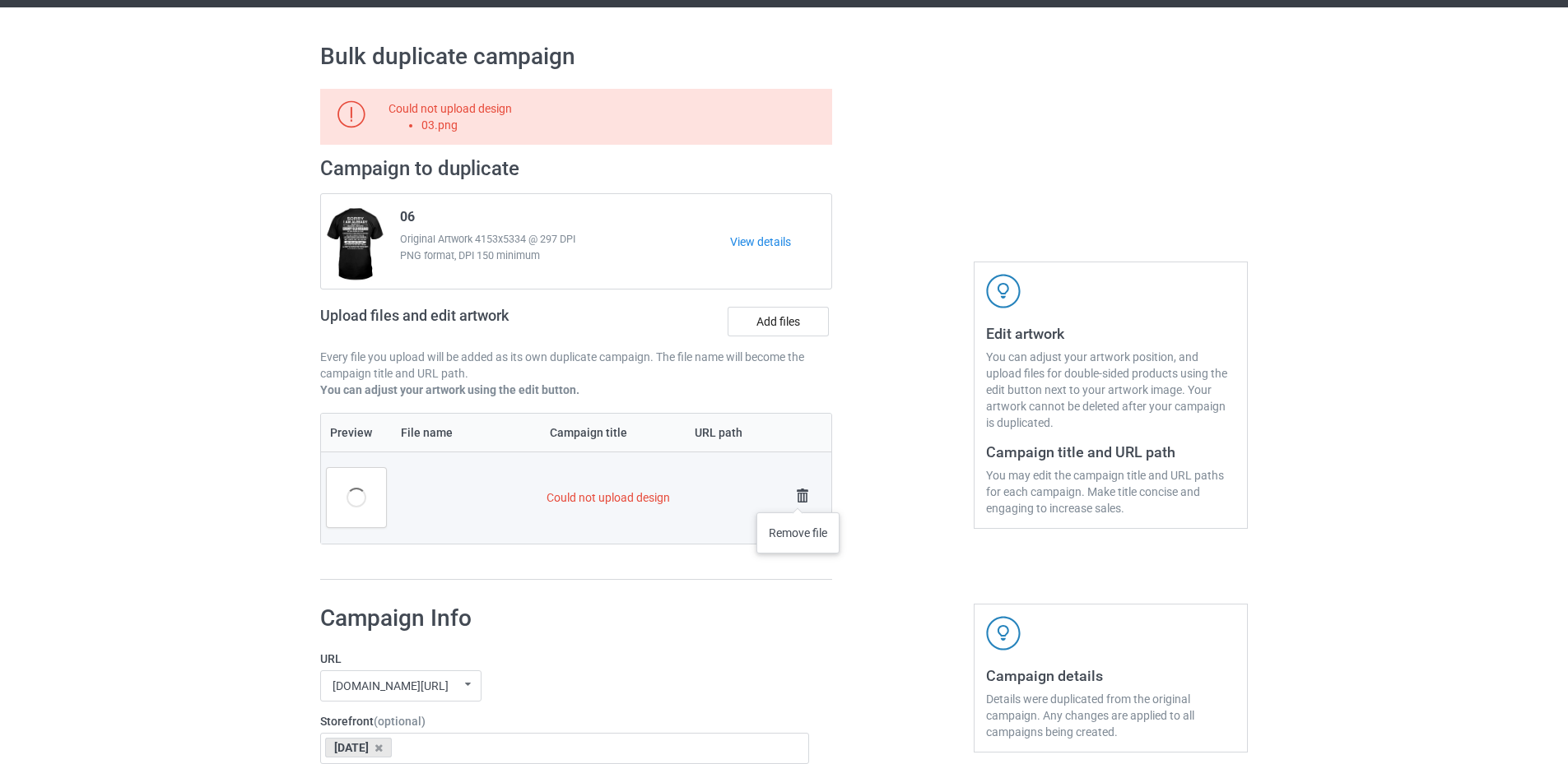
click at [798, 496] on img at bounding box center [802, 495] width 23 height 23
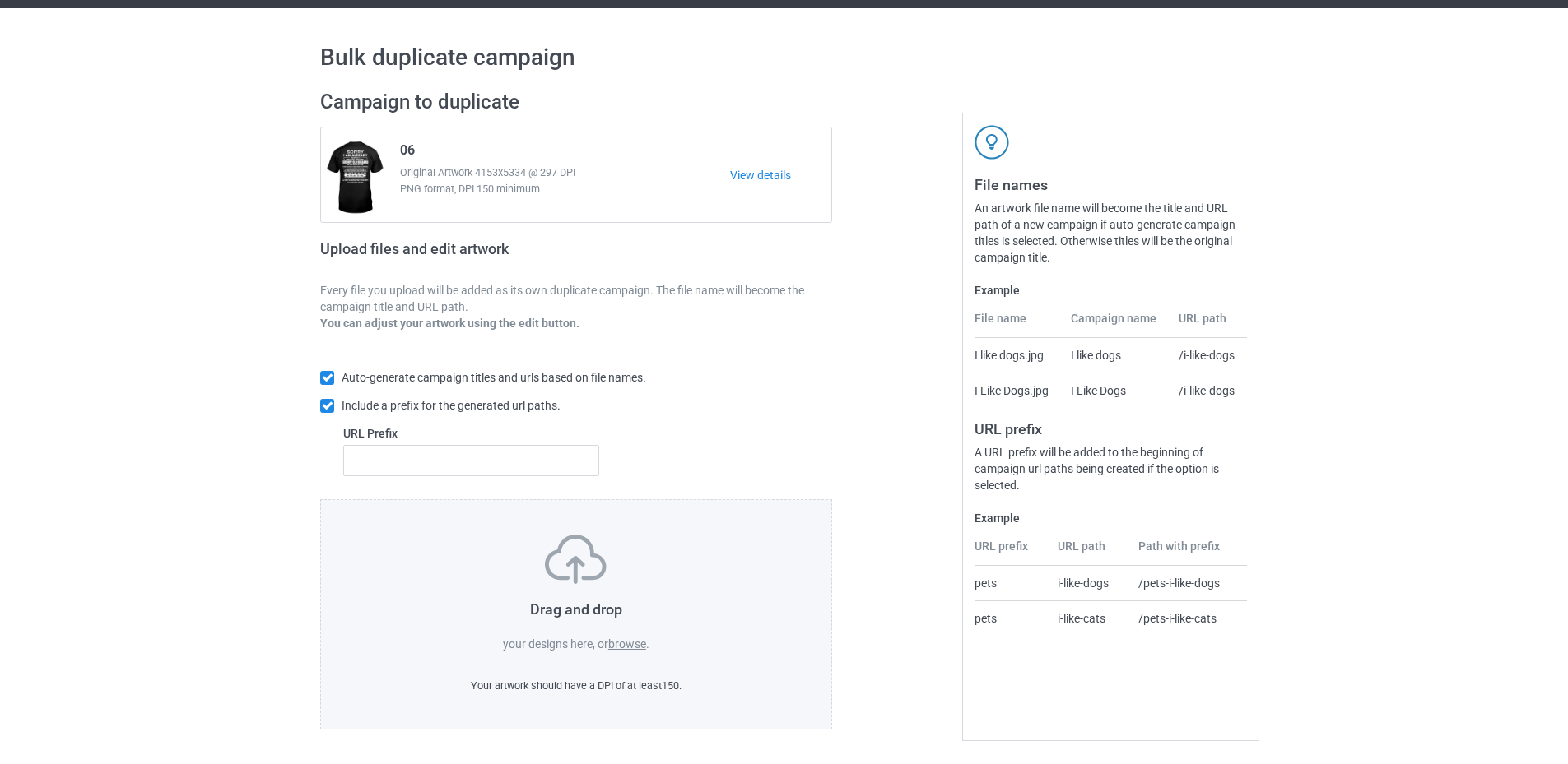
scroll to position [0, 0]
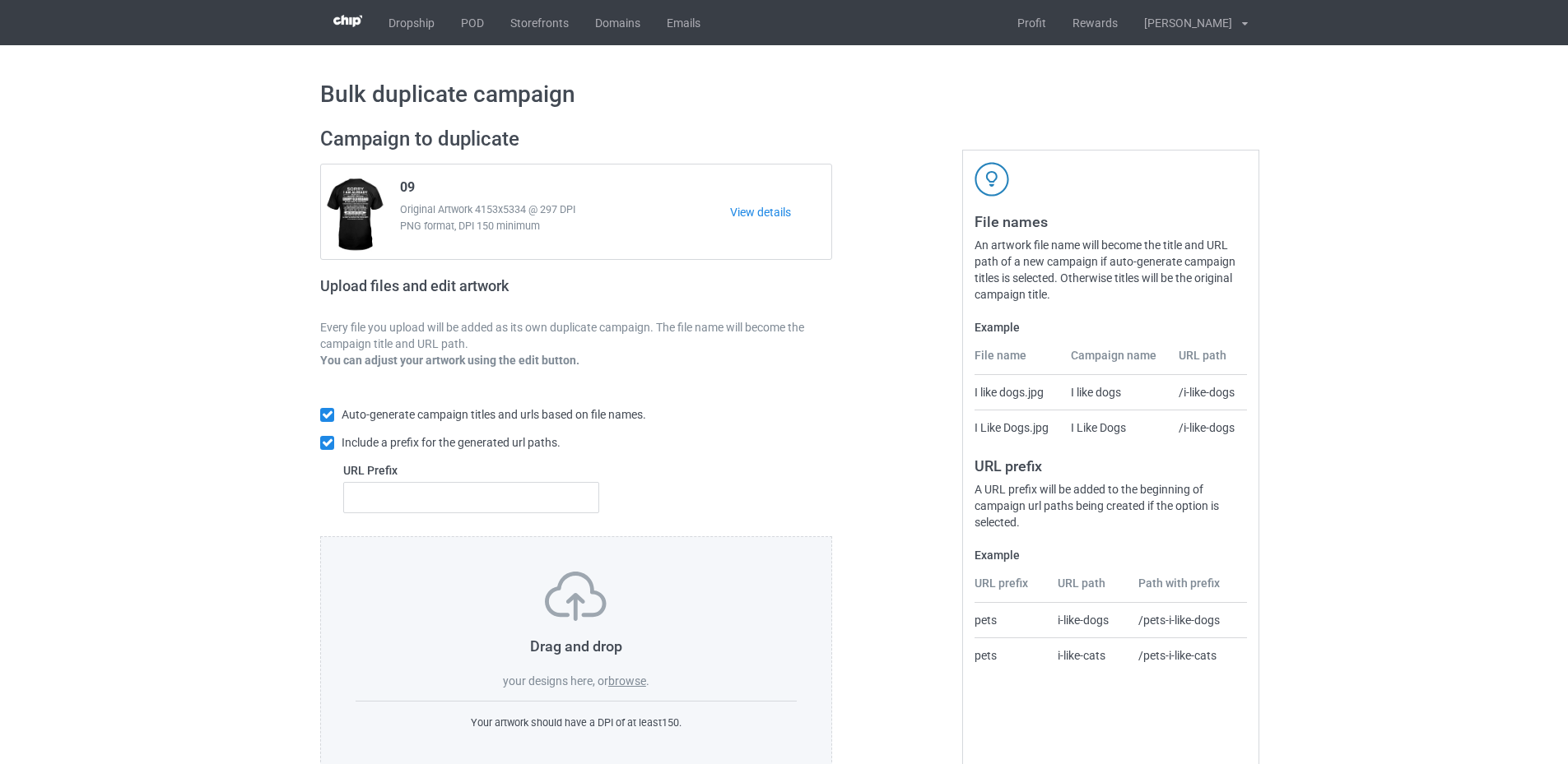
click at [632, 682] on label "browse" at bounding box center [627, 681] width 38 height 13
click at [0, 0] on input "browse" at bounding box center [0, 0] width 0 height 0
